Goal: Check status: Check status

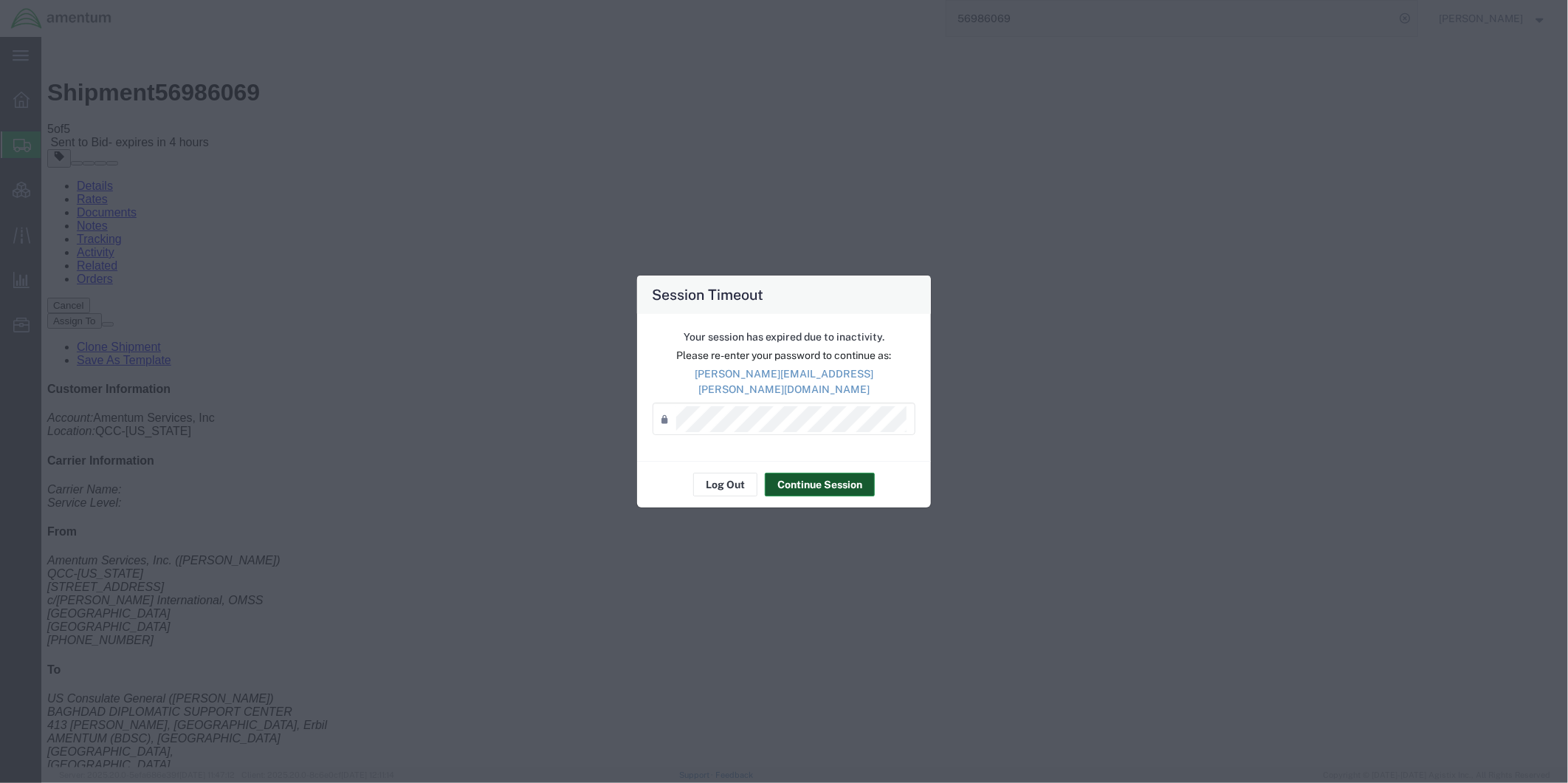
click at [850, 477] on button "Continue Session" at bounding box center [819, 484] width 110 height 24
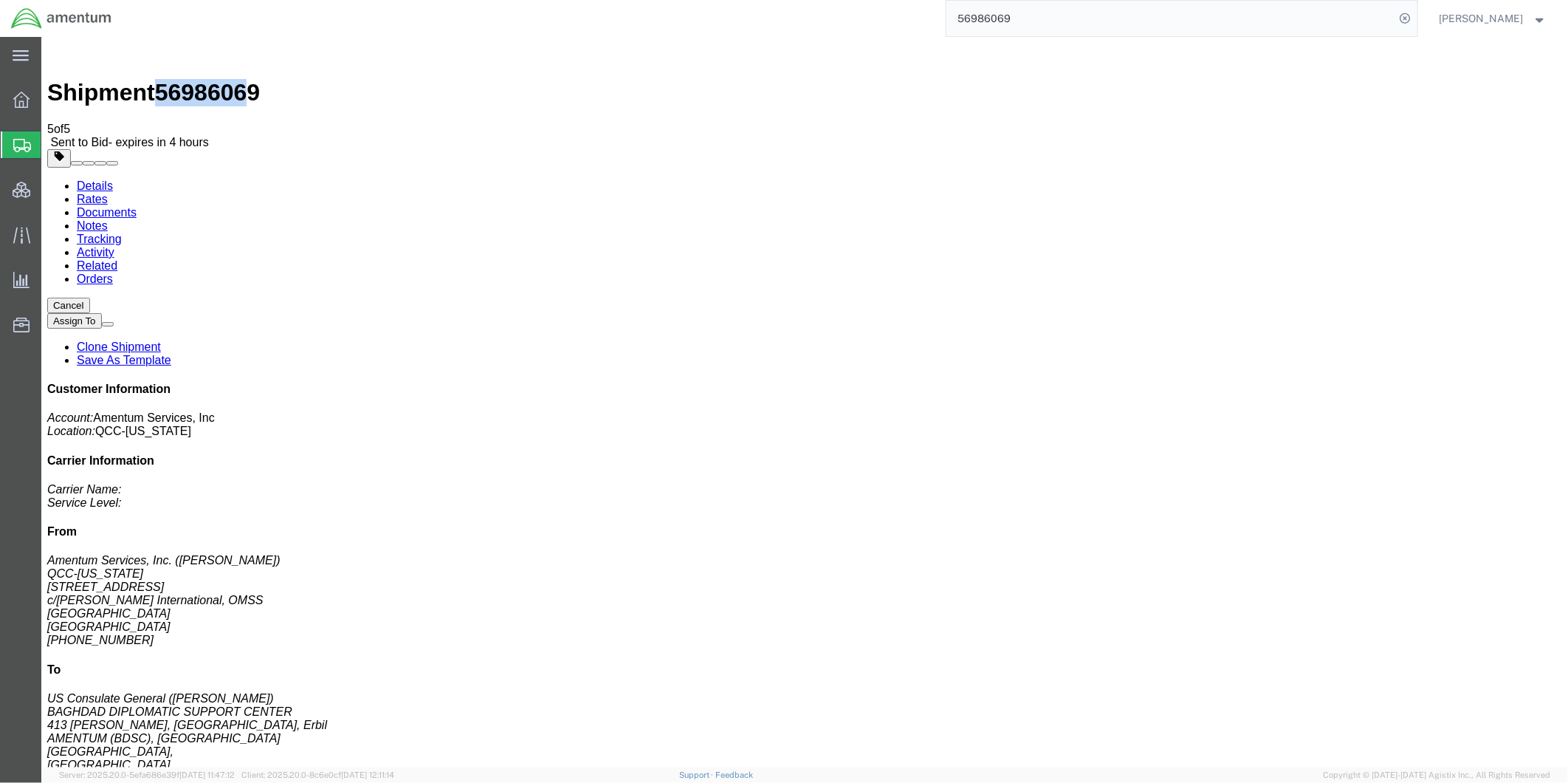
drag, startPoint x: 167, startPoint y: 54, endPoint x: 236, endPoint y: 52, distance: 69.0
click at [236, 78] on span "56986069" at bounding box center [207, 91] width 105 height 27
drag, startPoint x: 1036, startPoint y: 17, endPoint x: 1053, endPoint y: 23, distance: 18.0
click at [1036, 18] on input "56986069" at bounding box center [1170, 18] width 449 height 36
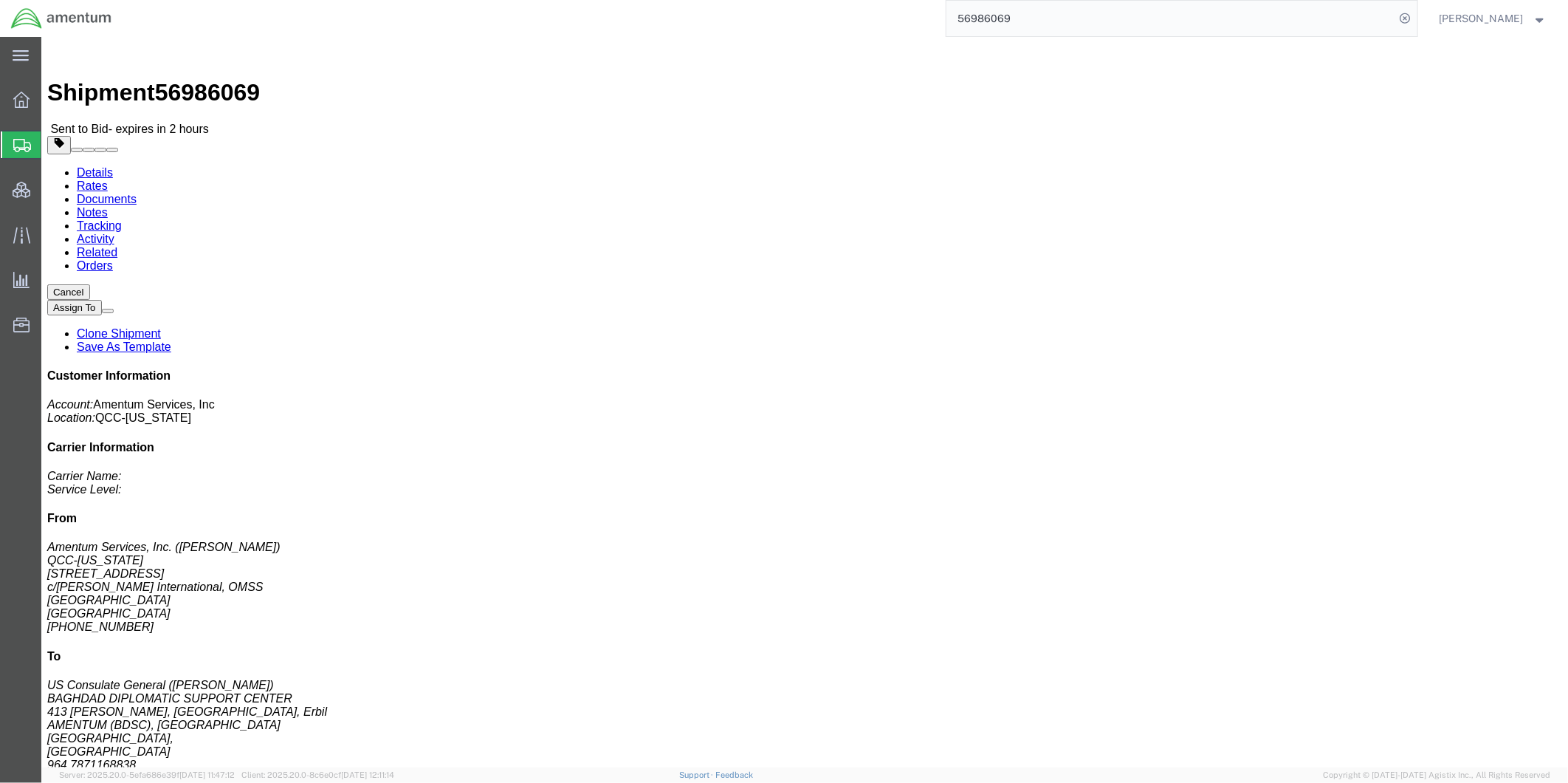
click link "Rates"
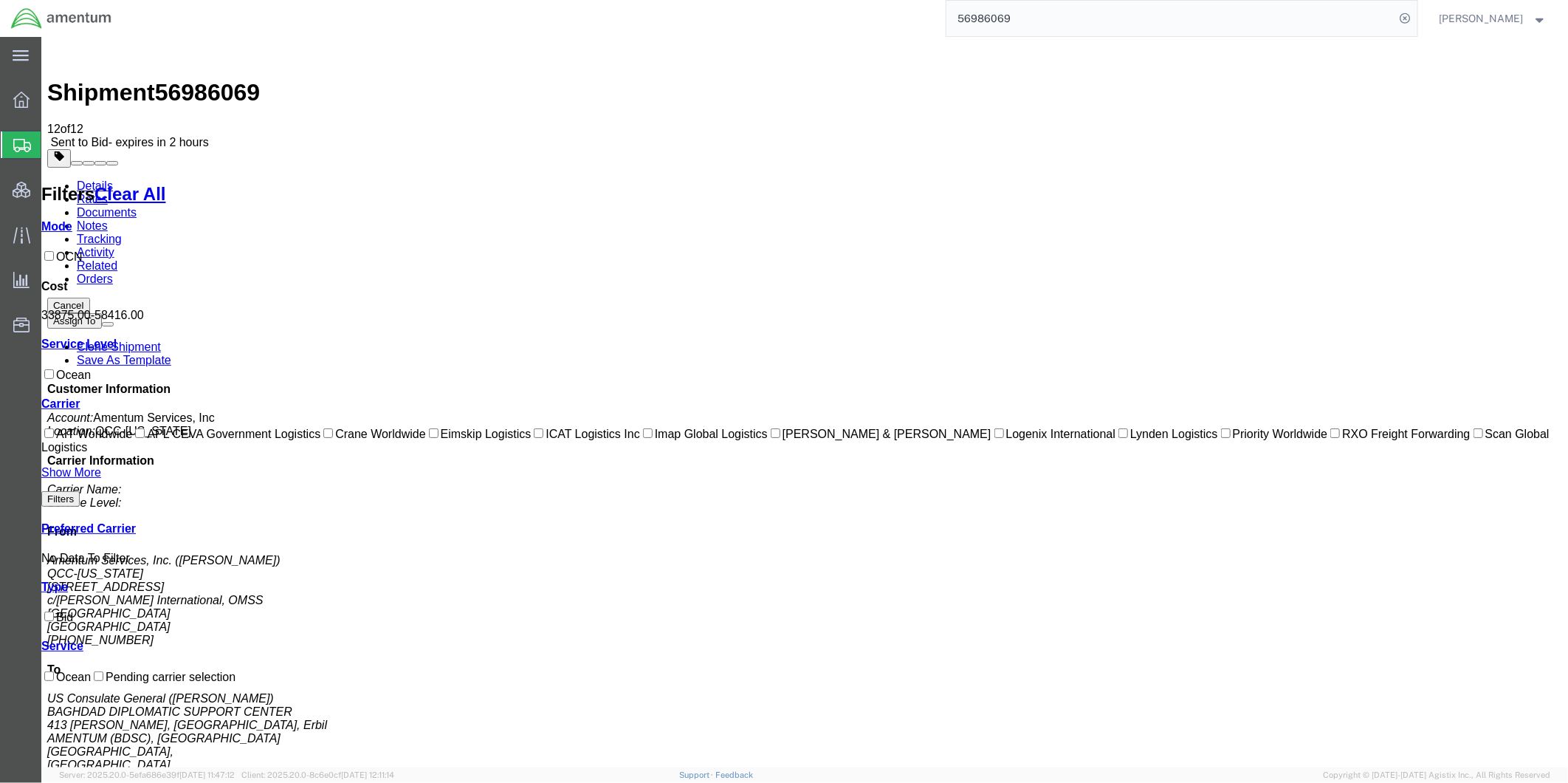
click at [1216, 11] on input "56986069" at bounding box center [1170, 18] width 449 height 36
type input "56986057"
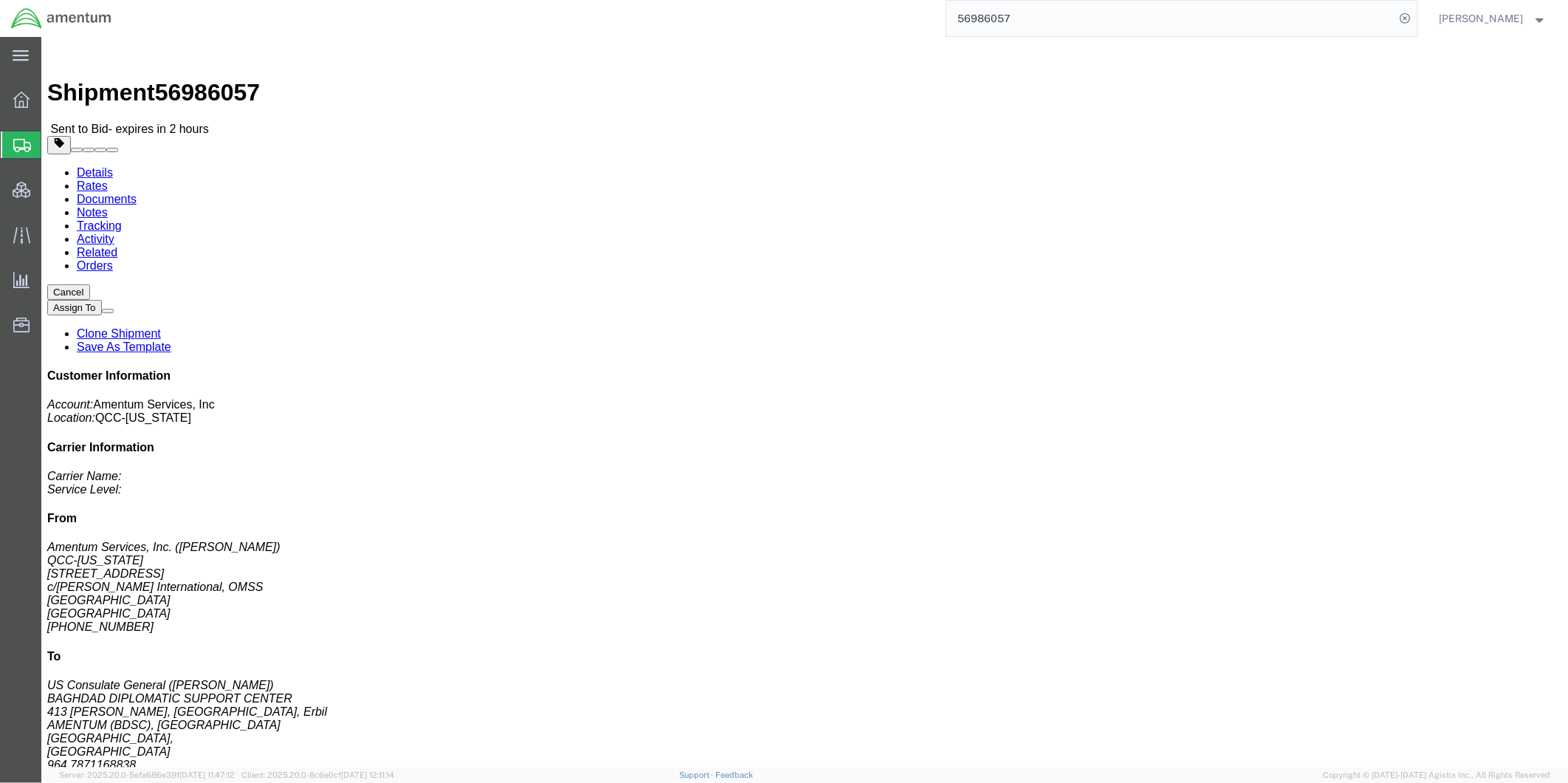
click link "Rates"
